Goal: Information Seeking & Learning: Find specific fact

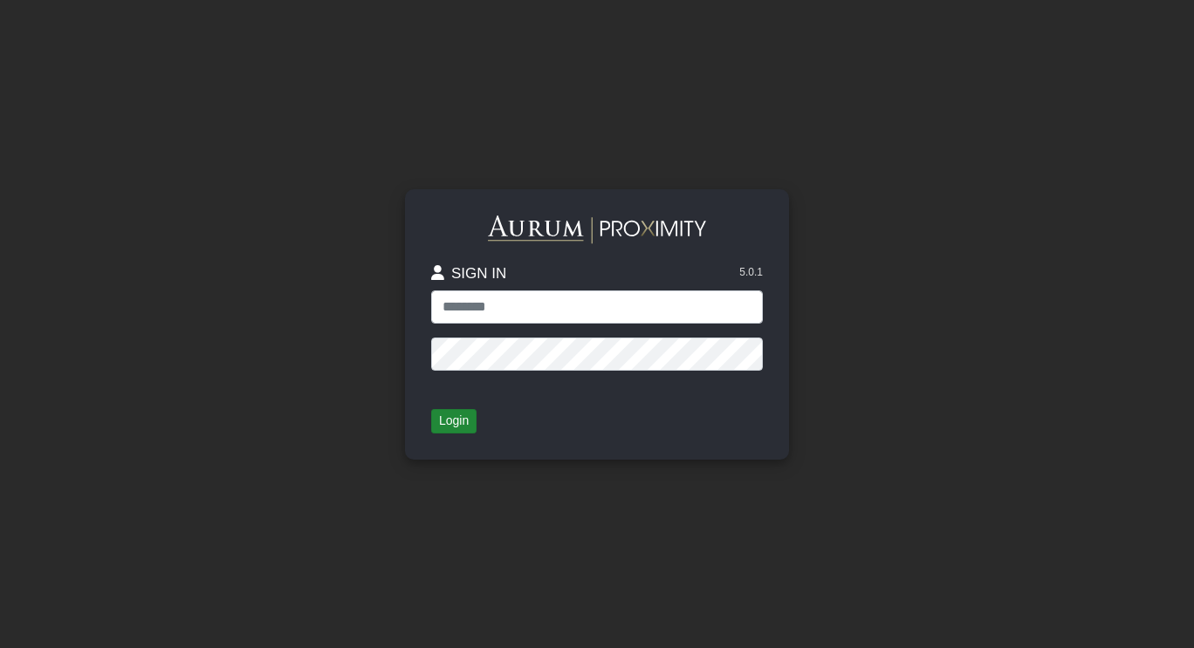
type input "**********"
click at [455, 423] on button "Login" at bounding box center [453, 421] width 45 height 24
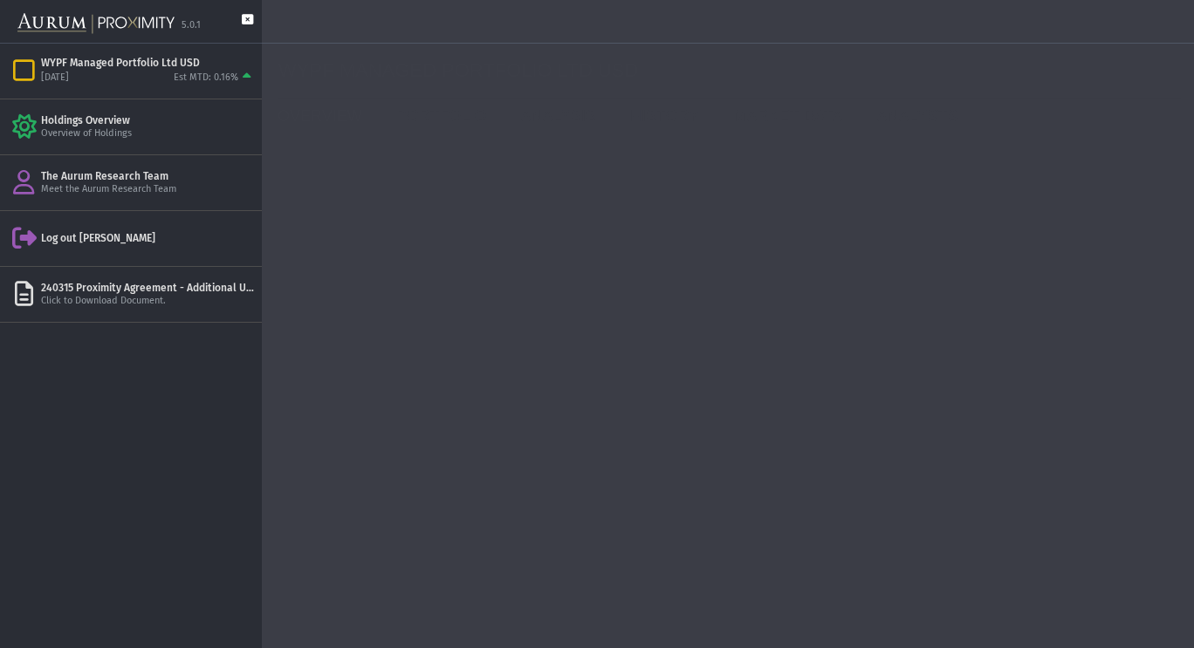
click at [245, 16] on icon at bounding box center [247, 28] width 11 height 29
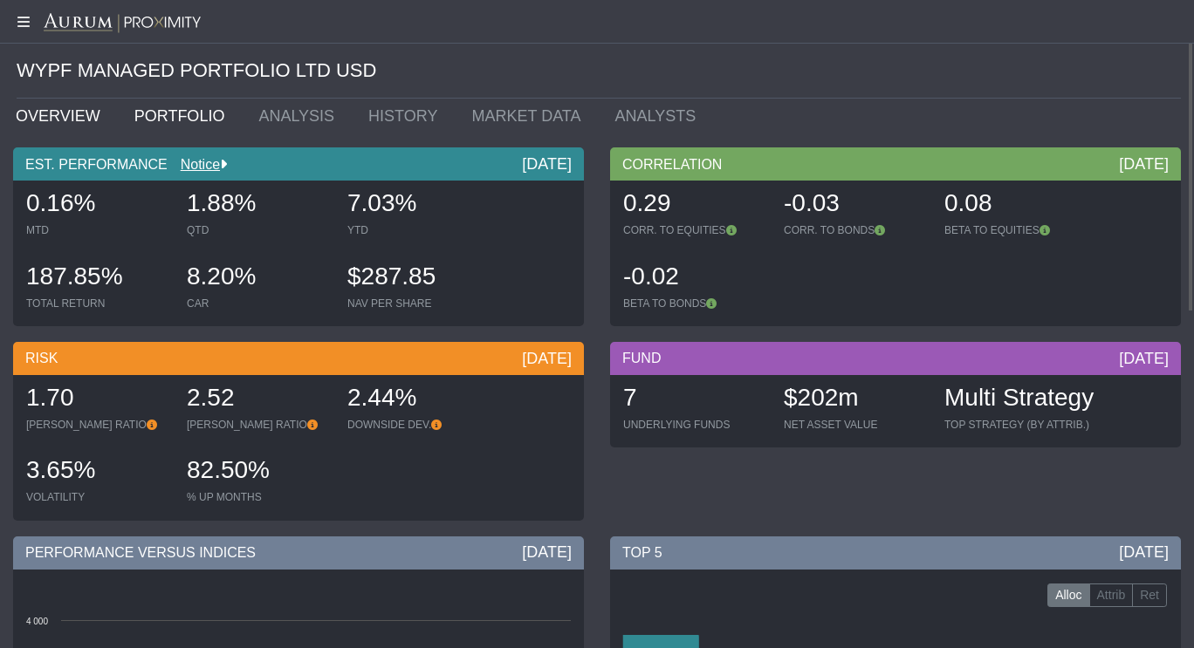
click at [194, 115] on link "PORTFOLIO" at bounding box center [183, 116] width 125 height 35
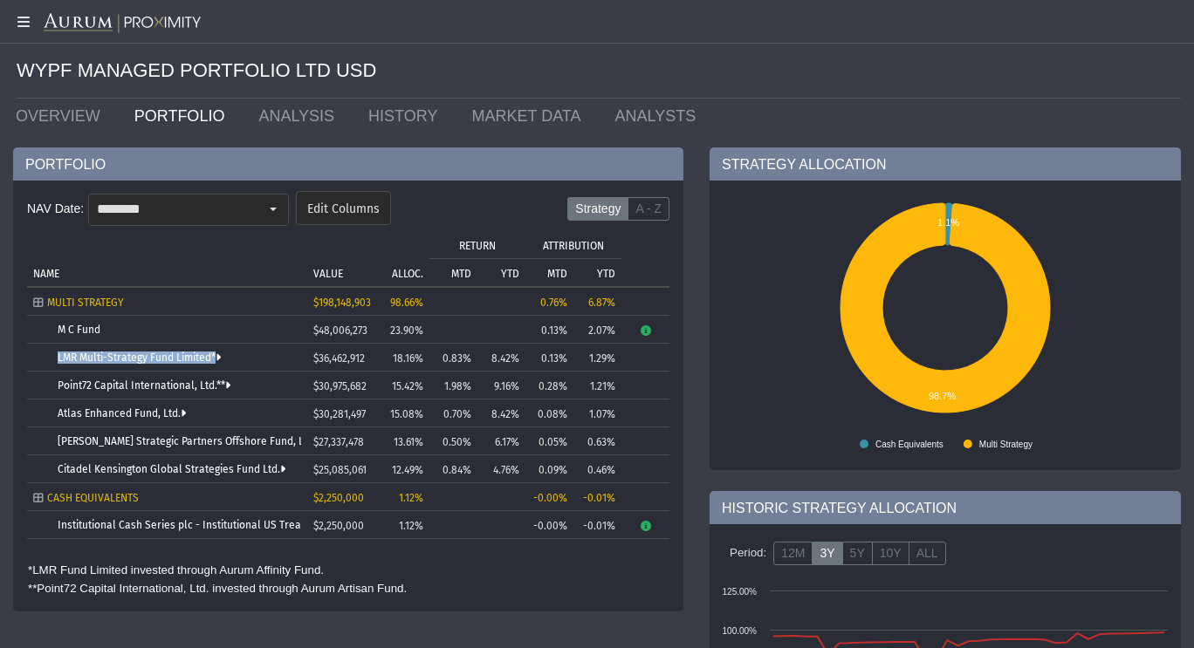
drag, startPoint x: 140, startPoint y: 359, endPoint x: 51, endPoint y: 359, distance: 89.9
click at [51, 359] on td "LMR Multi-Strategy Fund Limited*" at bounding box center [167, 358] width 280 height 28
copy td "LMR Multi-Strategy Fund Limited*"
drag, startPoint x: 241, startPoint y: 387, endPoint x: 48, endPoint y: 390, distance: 192.8
click at [48, 390] on body "5.0.1 Pull down to refresh... Release to refresh... Refreshing... WYPF Managed …" at bounding box center [597, 324] width 1194 height 648
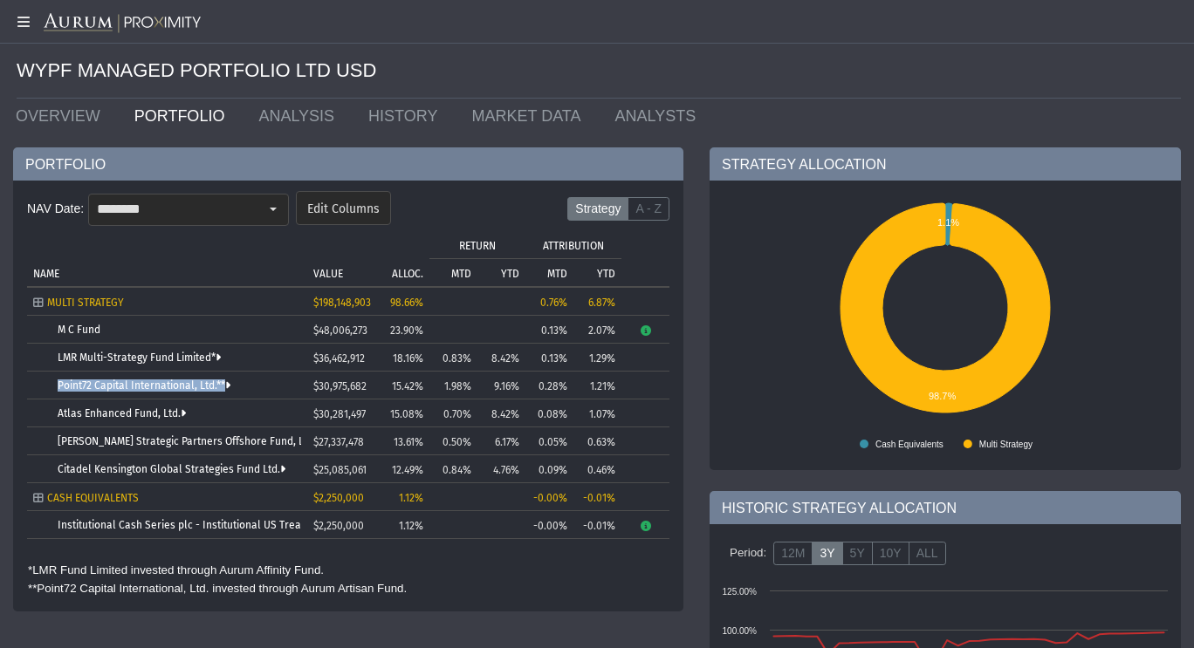
drag, startPoint x: 245, startPoint y: 387, endPoint x: 57, endPoint y: 387, distance: 188.5
click at [57, 387] on td "Point72 Capital International, Ltd.**" at bounding box center [167, 386] width 280 height 28
copy td "Point72 Capital International, Ltd.**"
drag, startPoint x: 204, startPoint y: 412, endPoint x: 48, endPoint y: 412, distance: 156.2
click at [48, 412] on td "Atlas Enhanced Fund, Ltd." at bounding box center [167, 414] width 280 height 28
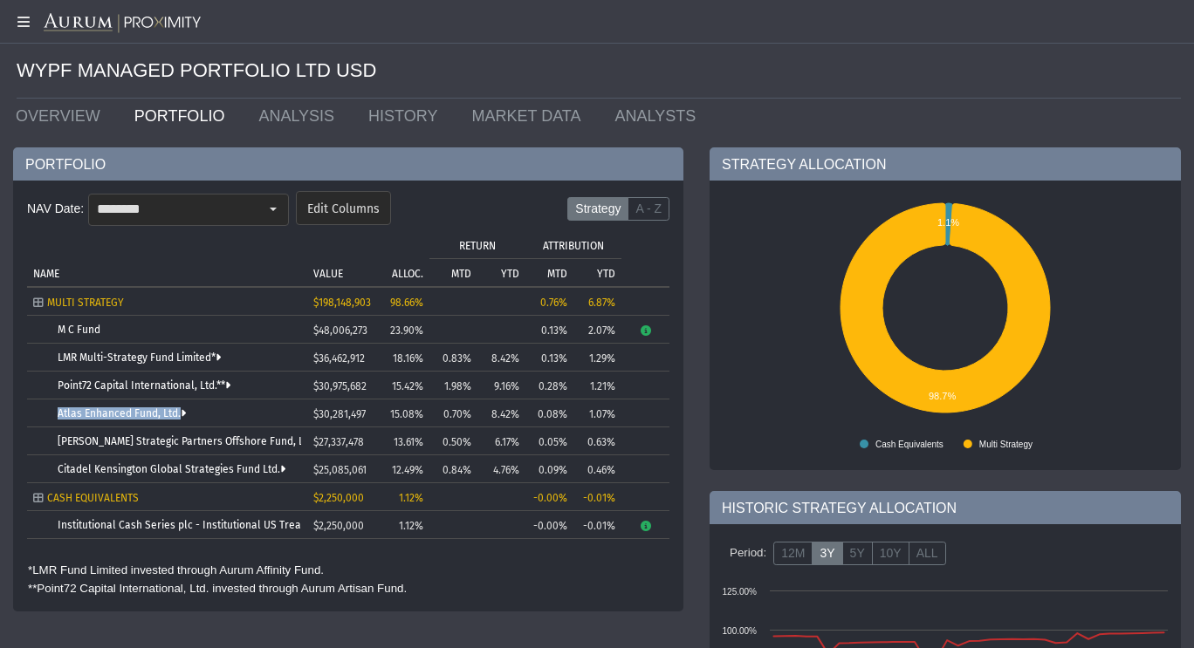
copy td "Atlas Enhanced Fund, Ltd."
drag, startPoint x: 309, startPoint y: 442, endPoint x: 55, endPoint y: 437, distance: 253.9
click at [52, 437] on body "5.0.1 Pull down to refresh... Release to refresh... Refreshing... WYPF Managed …" at bounding box center [597, 324] width 1194 height 648
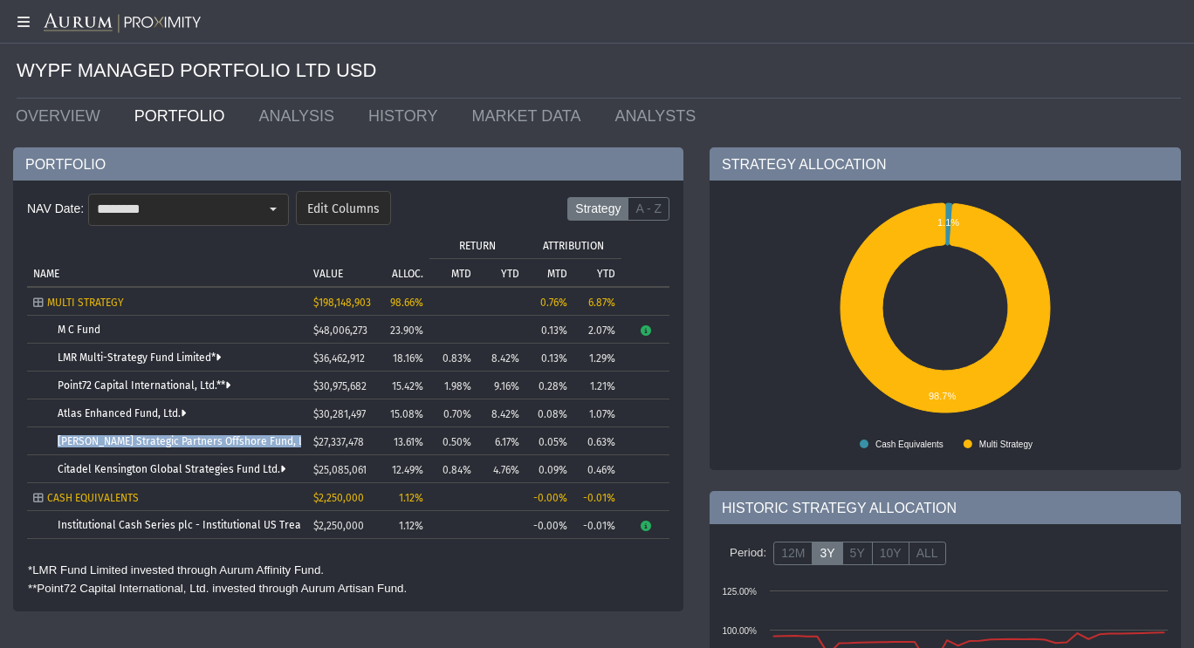
drag, startPoint x: 46, startPoint y: 435, endPoint x: 294, endPoint y: 441, distance: 247.8
click at [294, 441] on td "[PERSON_NAME] Strategic Partners Offshore Fund, Ltd." at bounding box center [167, 442] width 280 height 28
copy td "[PERSON_NAME] Strategic Partners Offshore Fund, Ltd."
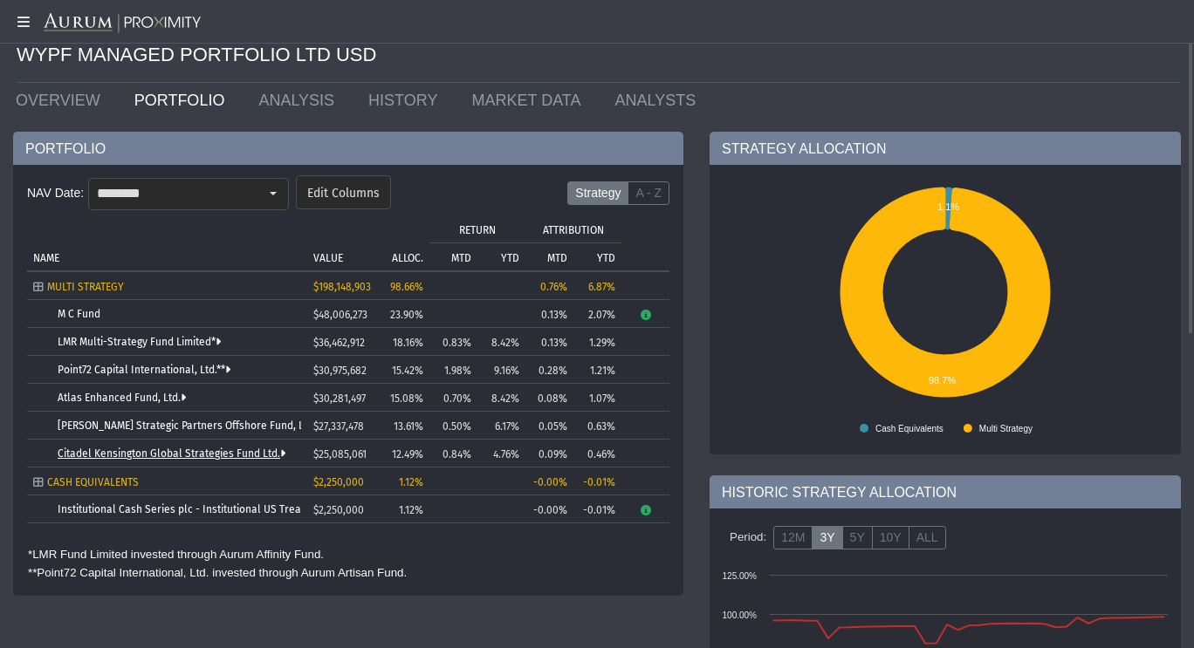
drag, startPoint x: 51, startPoint y: 460, endPoint x: 250, endPoint y: 453, distance: 199.9
click at [250, 453] on body "5.0.1 Pull down to refresh... Release to refresh... Refreshing... WYPF Managed …" at bounding box center [597, 324] width 1194 height 648
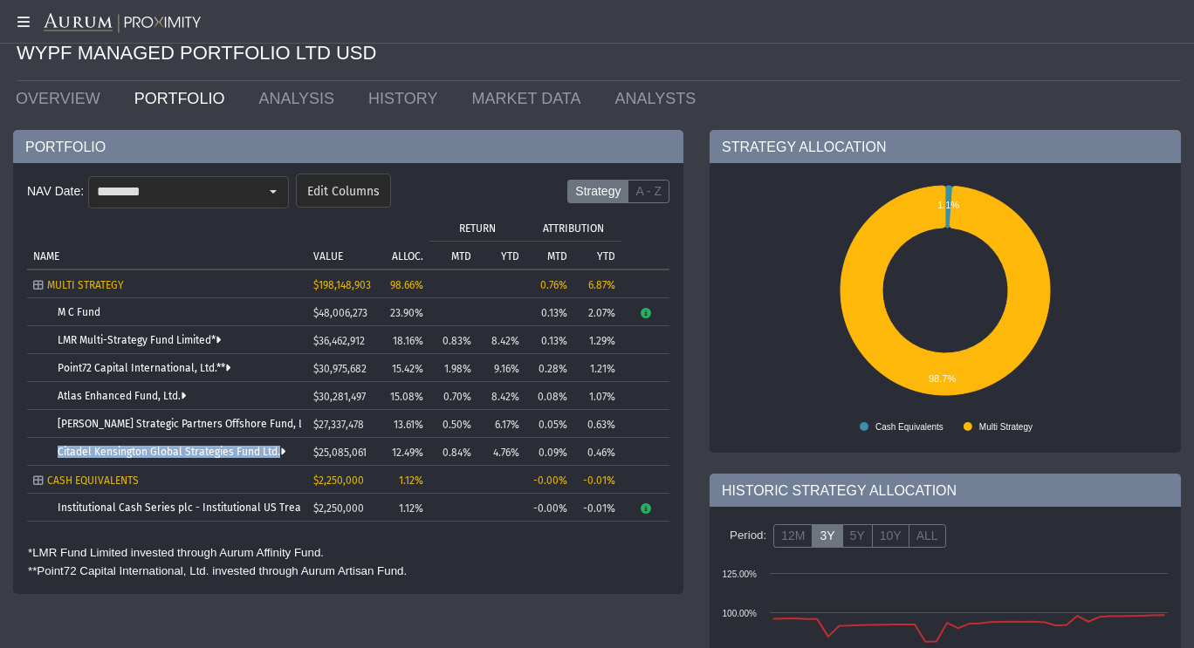
drag, startPoint x: 308, startPoint y: 450, endPoint x: 57, endPoint y: 451, distance: 251.3
click at [57, 451] on tr "Citadel Kensington Global Strategies Fund Ltd. $25,085,061 12.49% 0.84% 4.76% 0…" at bounding box center [348, 452] width 642 height 28
copy td "Citadel Kensington Global Strategies Fund Ltd."
